Goal: Navigation & Orientation: Find specific page/section

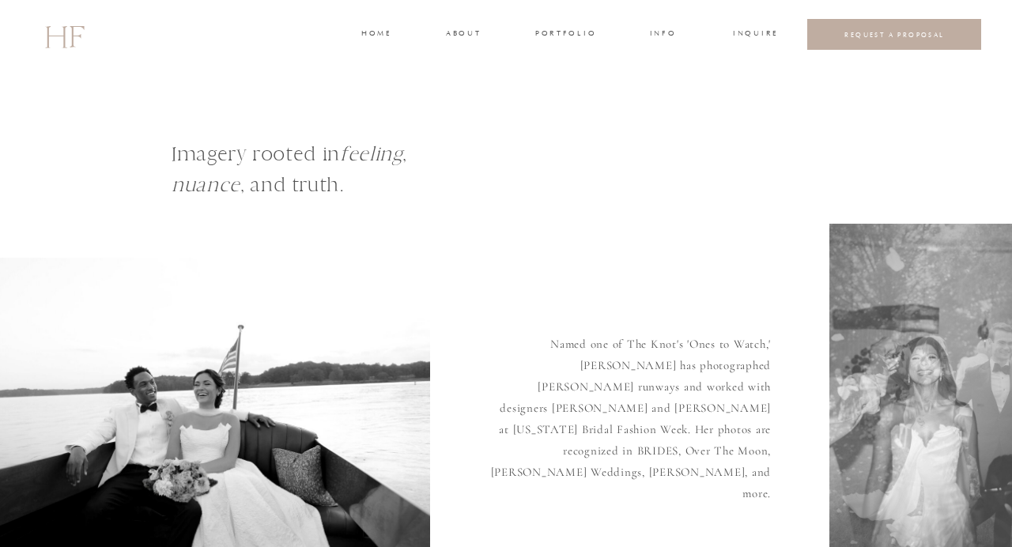
click at [576, 32] on h3 "portfolio" at bounding box center [564, 35] width 59 height 14
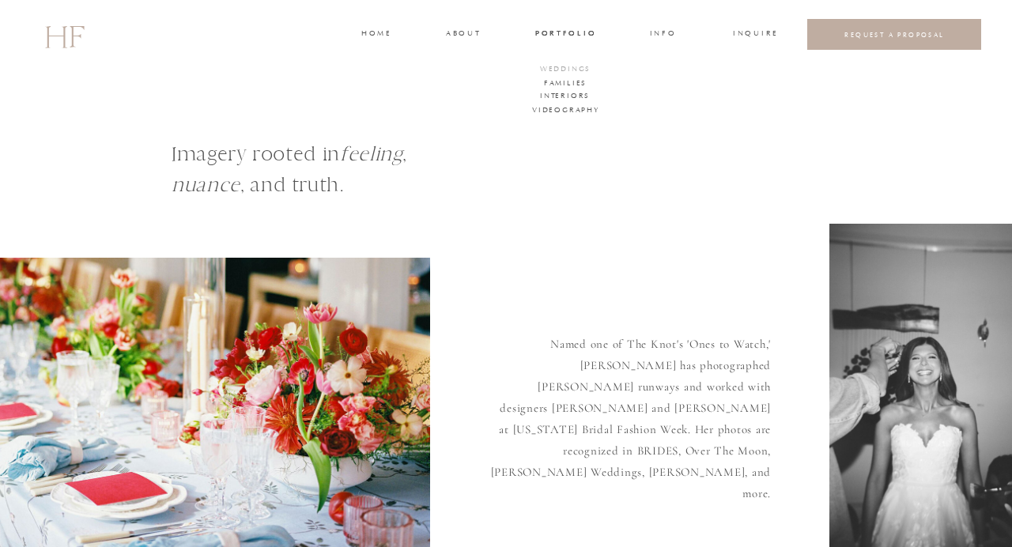
click at [575, 68] on h3 "WEDDINGS" at bounding box center [565, 70] width 55 height 14
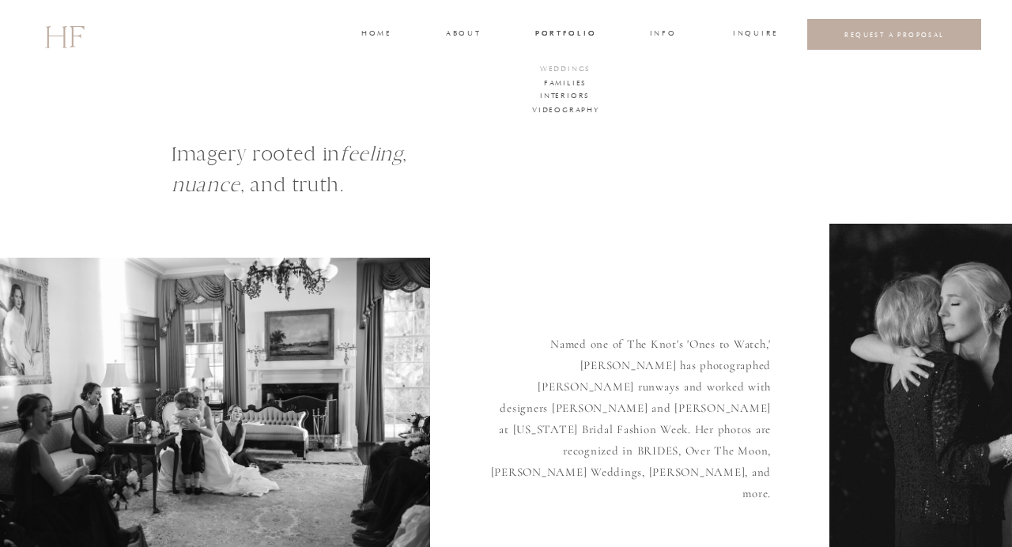
click at [565, 66] on h3 "WEDDINGS" at bounding box center [565, 70] width 55 height 14
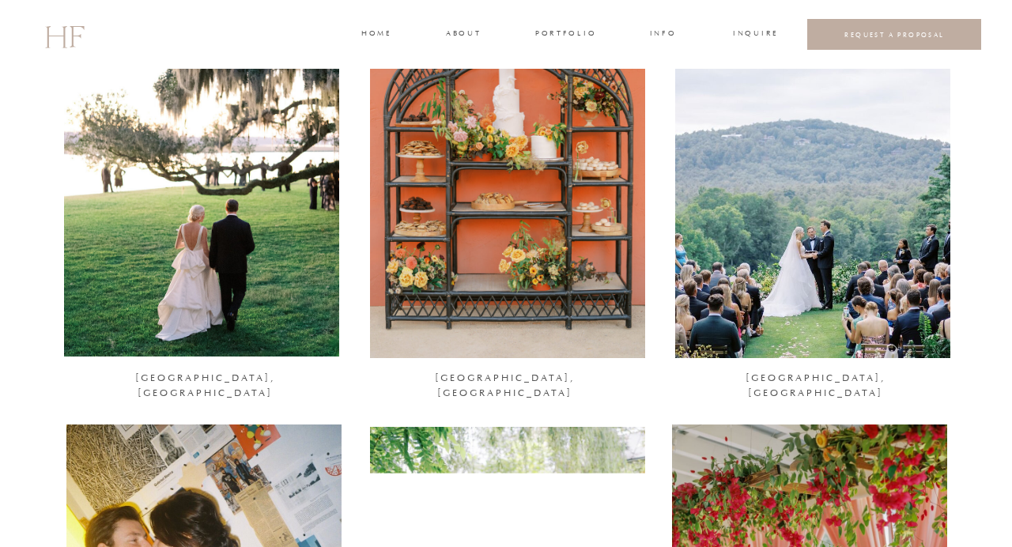
scroll to position [272, 0]
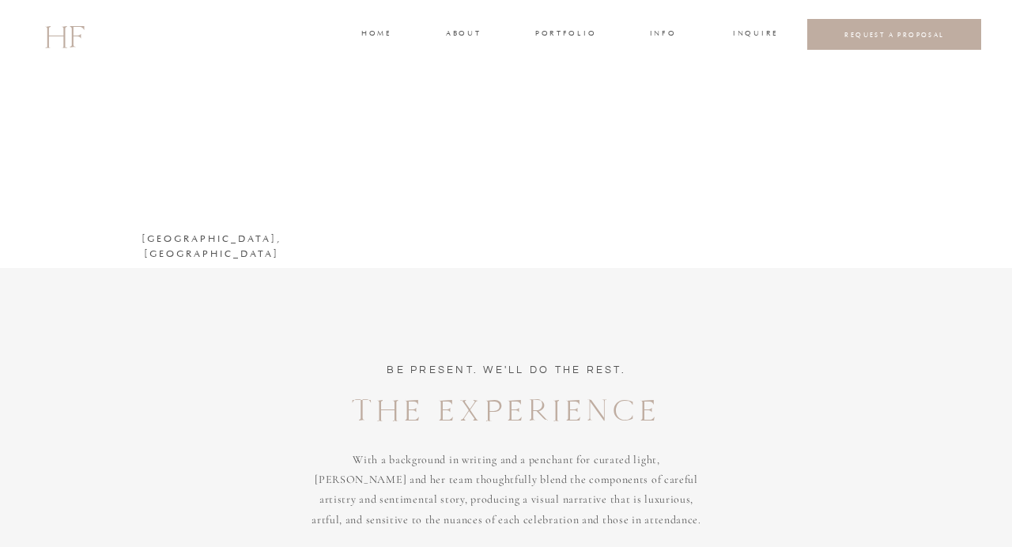
scroll to position [2716, 0]
